Goal: Transaction & Acquisition: Purchase product/service

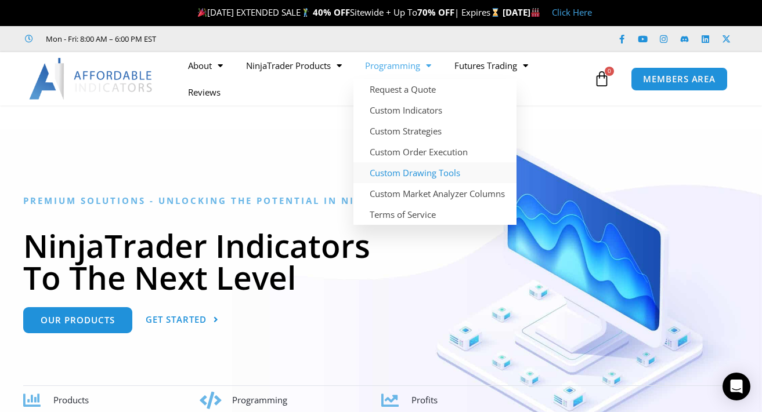
click at [426, 172] on link "Custom Drawing Tools" at bounding box center [434, 172] width 163 height 21
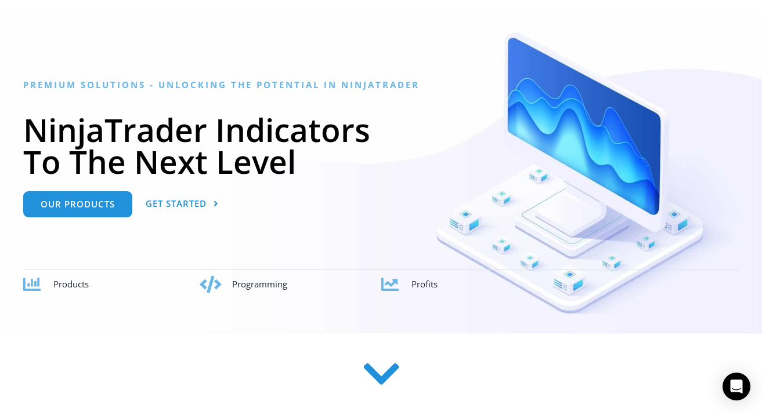
scroll to position [232, 0]
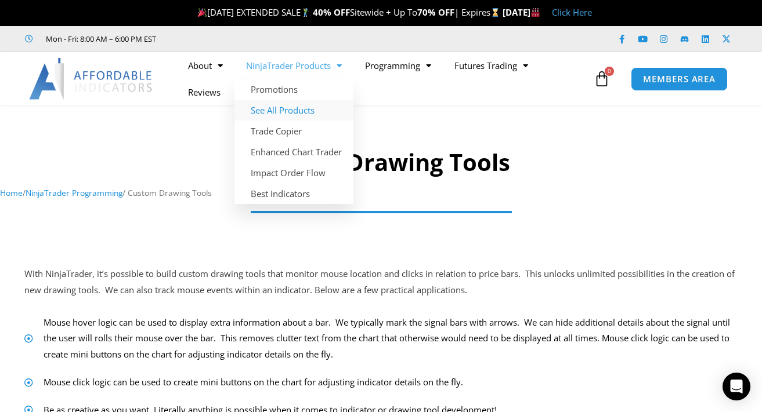
click at [281, 113] on link "See All Products" at bounding box center [293, 110] width 119 height 21
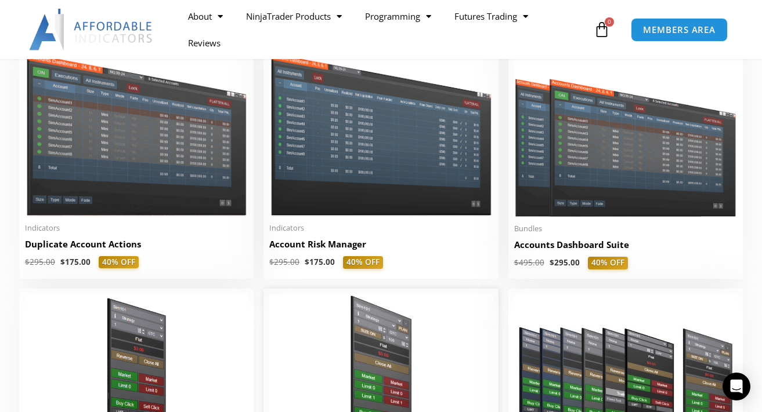
scroll to position [182, 0]
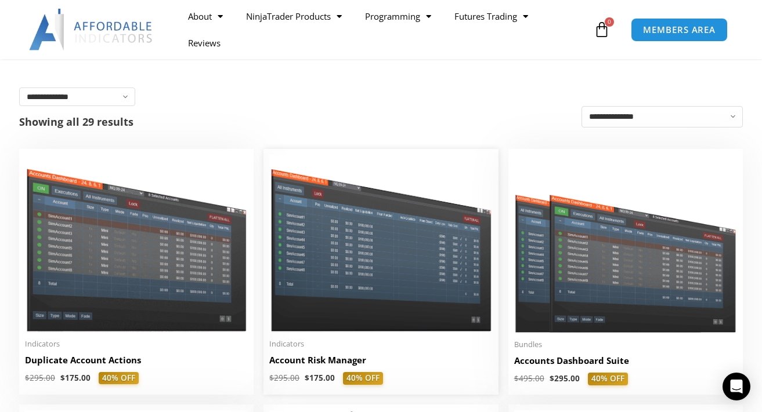
click at [412, 258] on img at bounding box center [380, 243] width 223 height 177
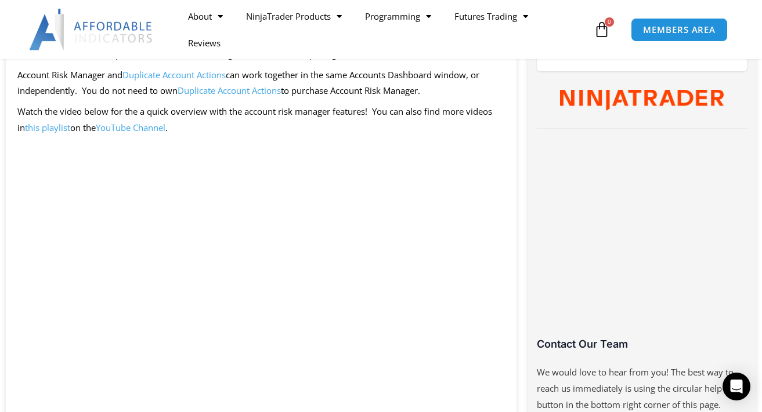
scroll to position [603, 0]
